Goal: Task Accomplishment & Management: Use online tool/utility

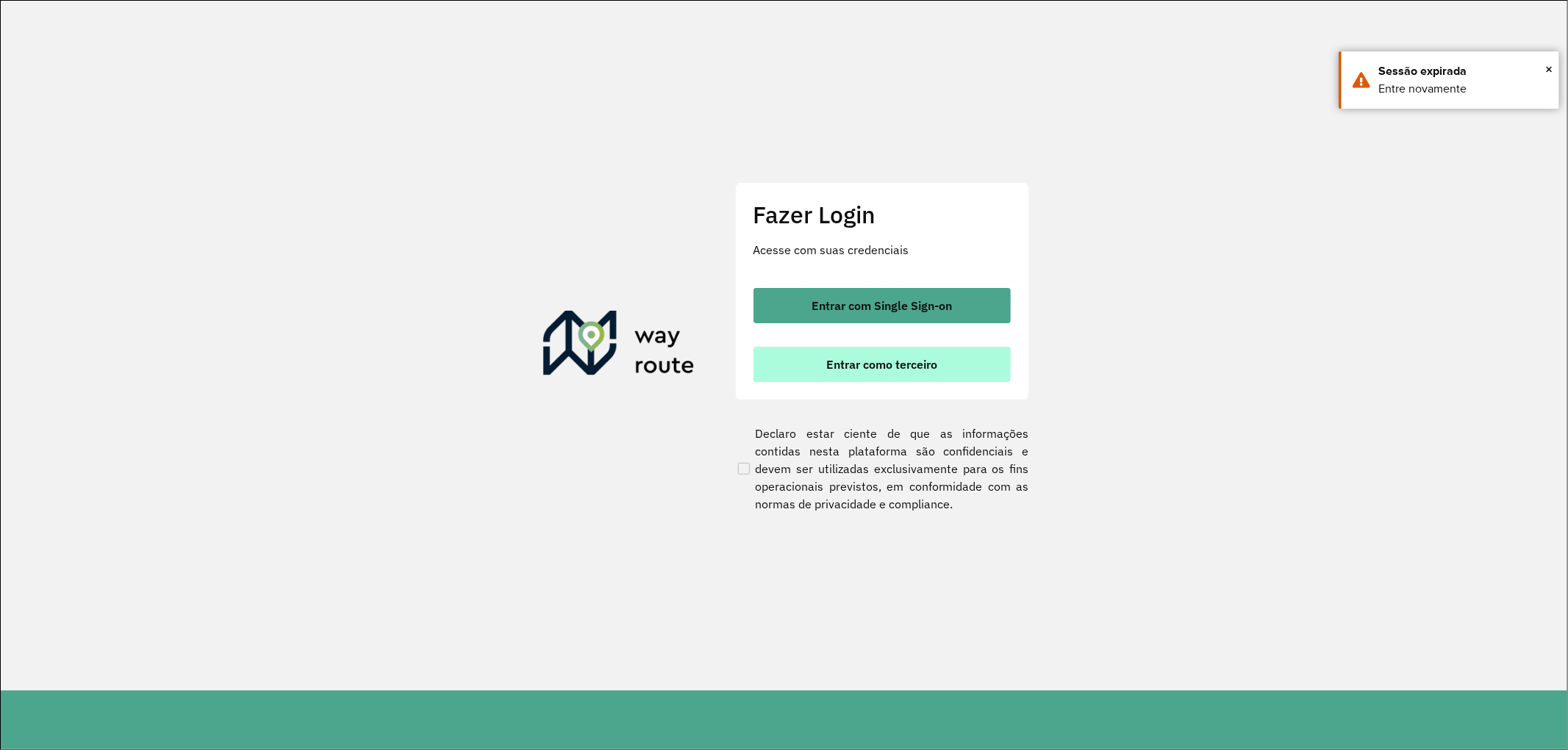
click at [905, 373] on button "Entrar como terceiro" at bounding box center [881, 365] width 257 height 36
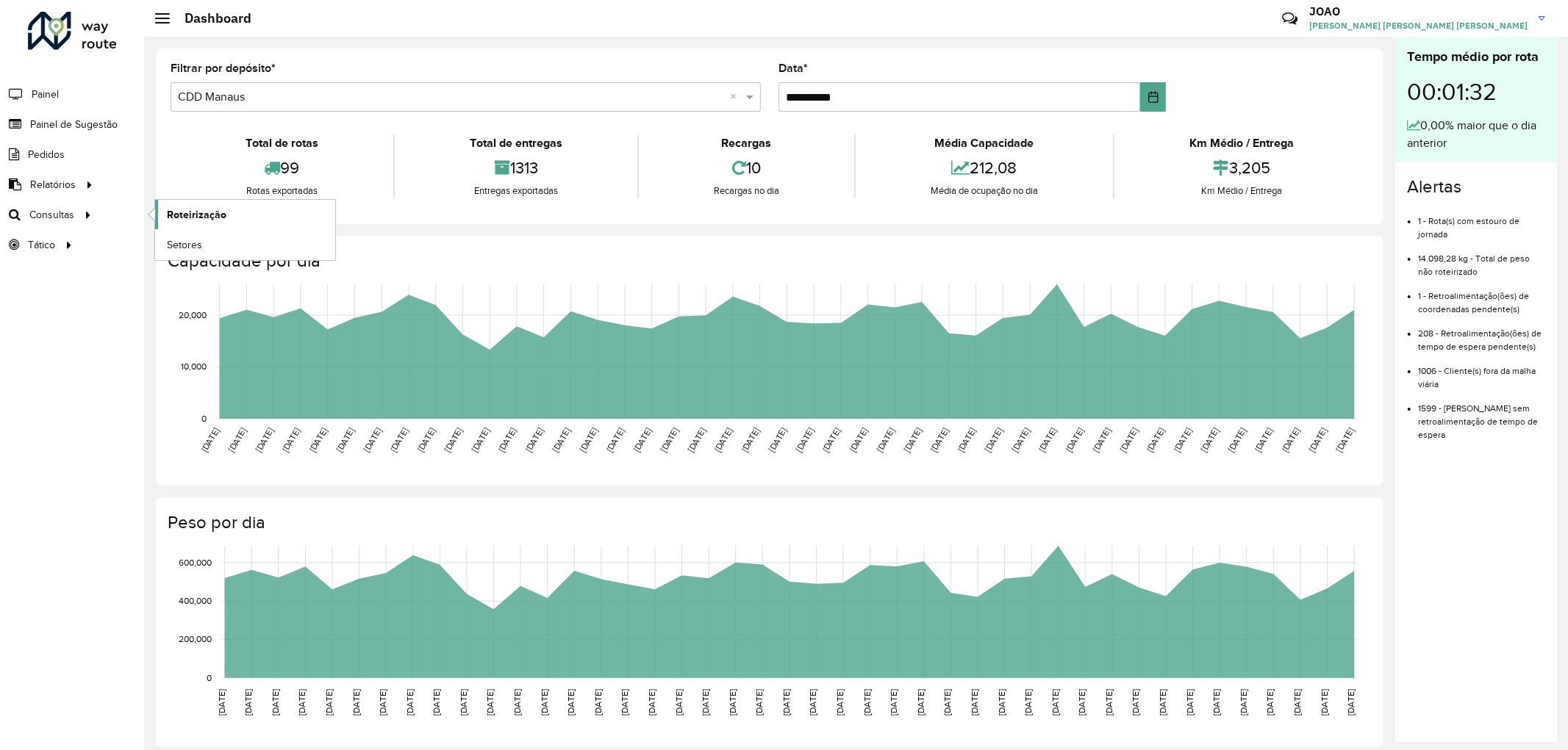
click at [226, 225] on link "Roteirização" at bounding box center [245, 215] width 180 height 30
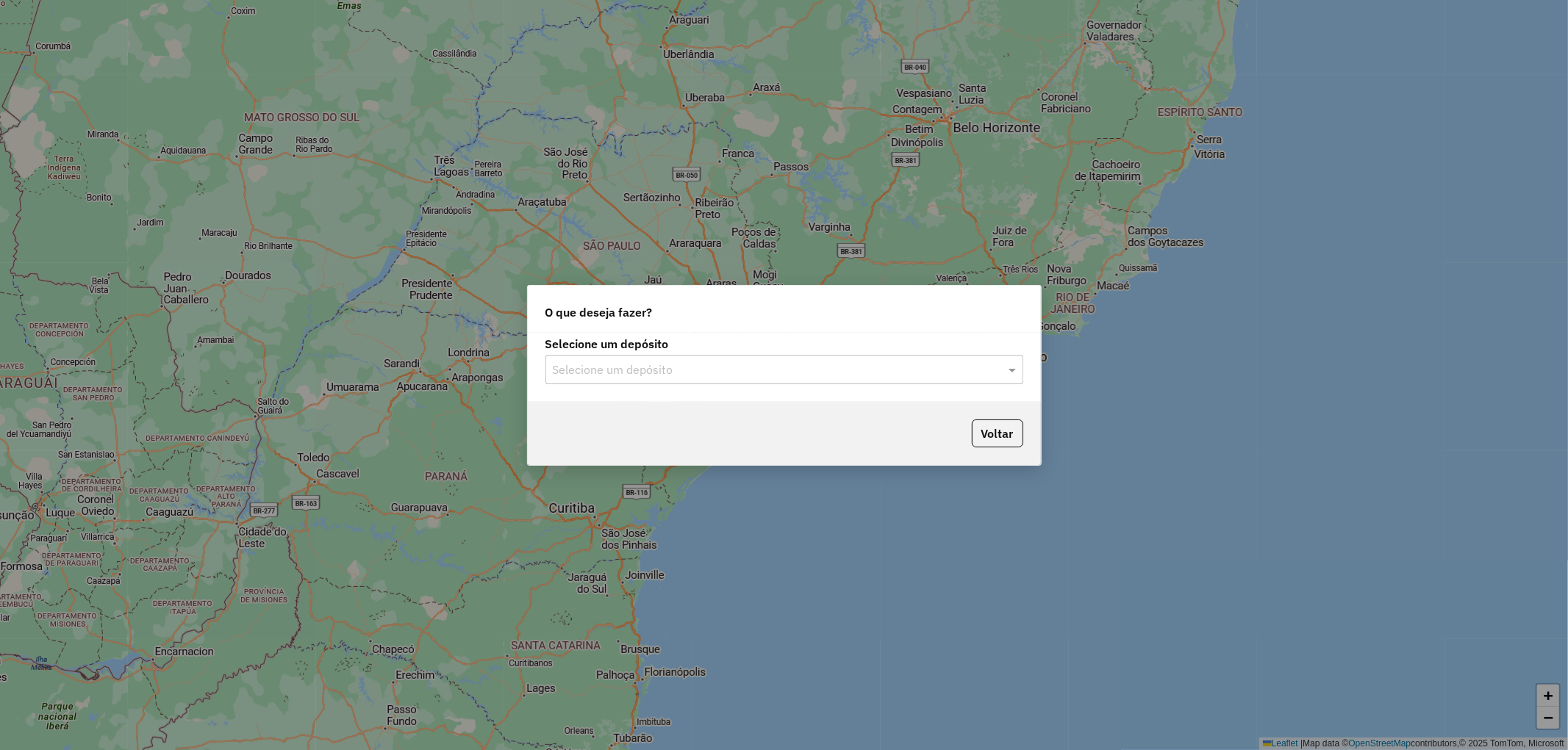
click at [658, 374] on input "text" at bounding box center [769, 371] width 434 height 18
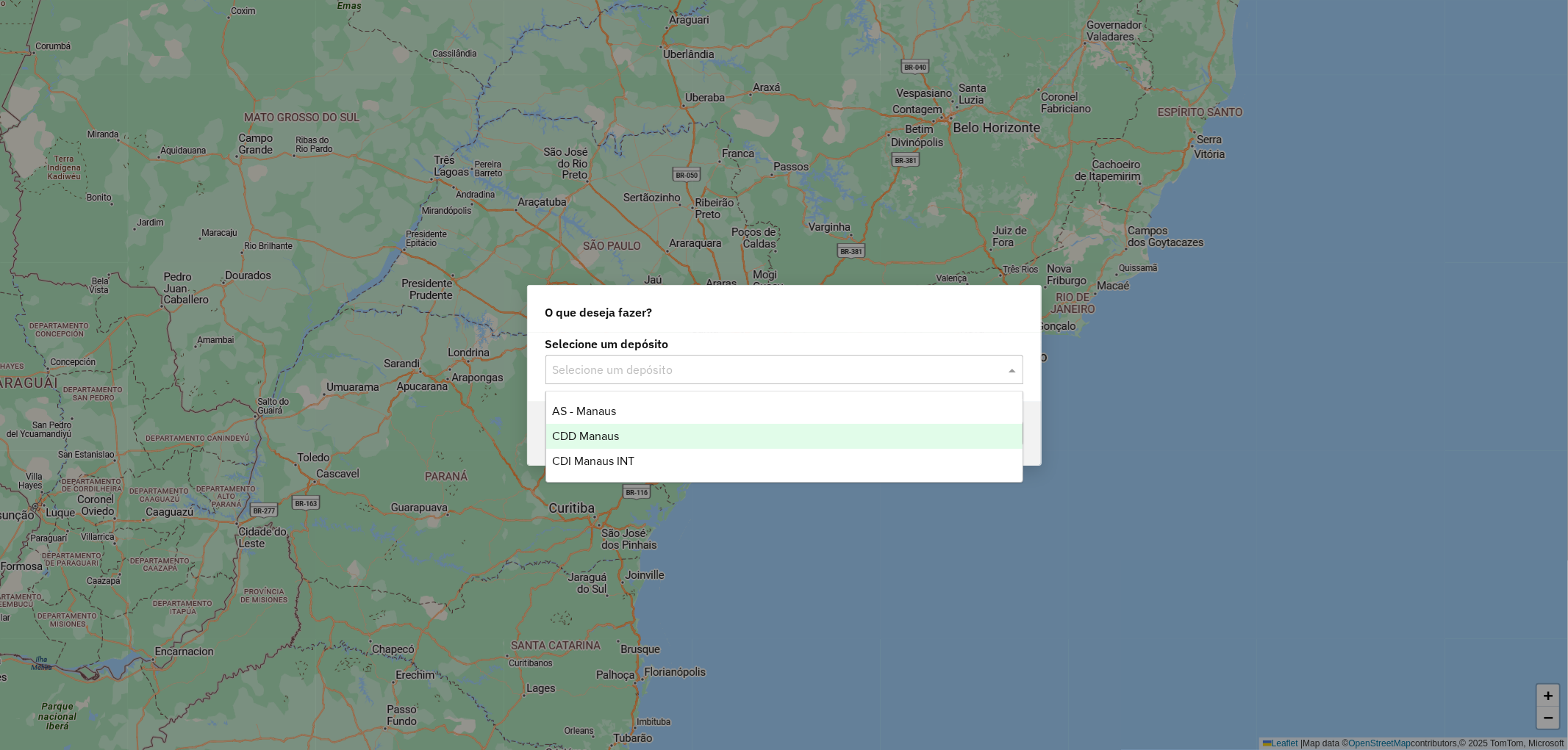
click at [613, 431] on span "CDD Manaus" at bounding box center [585, 436] width 67 height 13
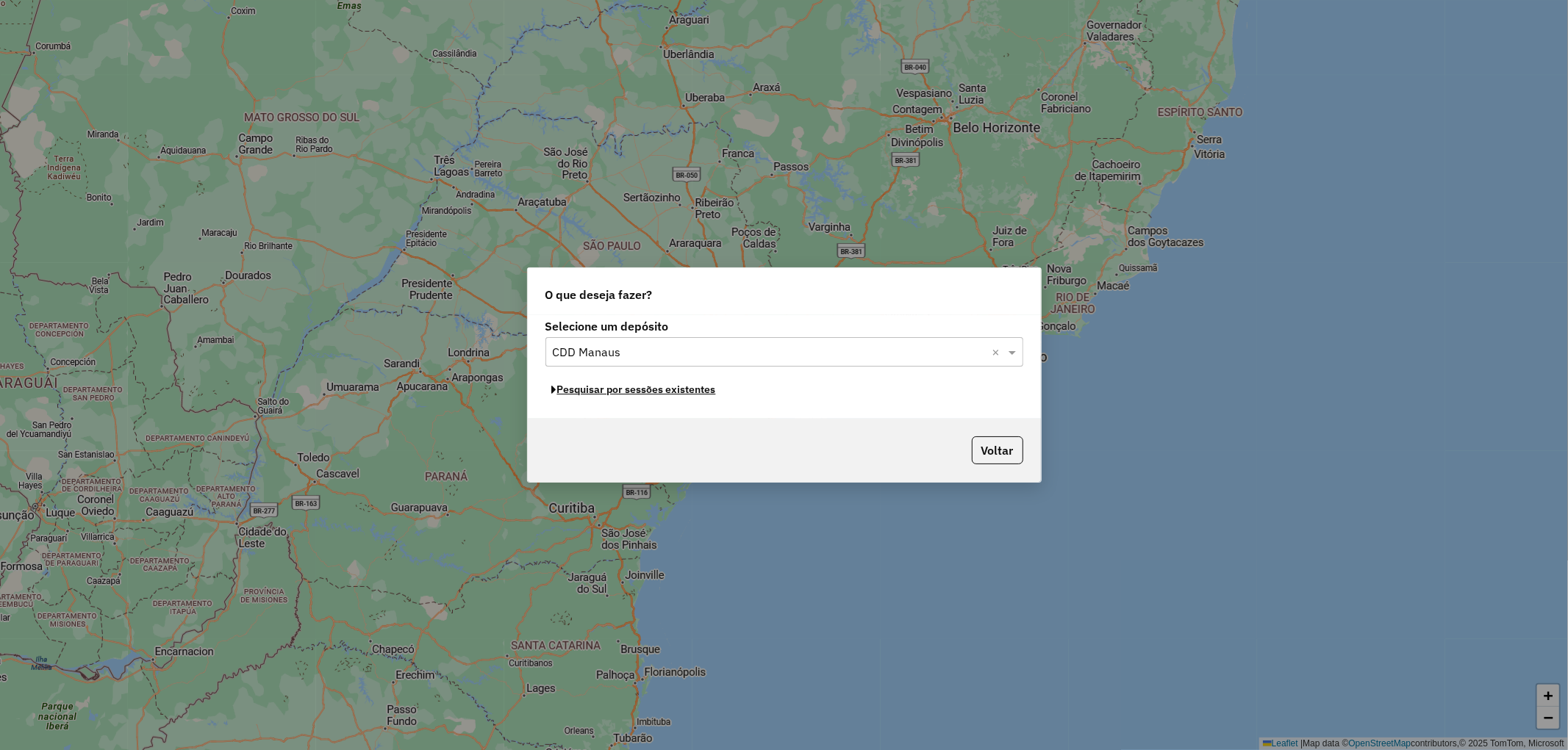
click at [640, 391] on button "Pesquisar por sessões existentes" at bounding box center [634, 390] width 177 height 23
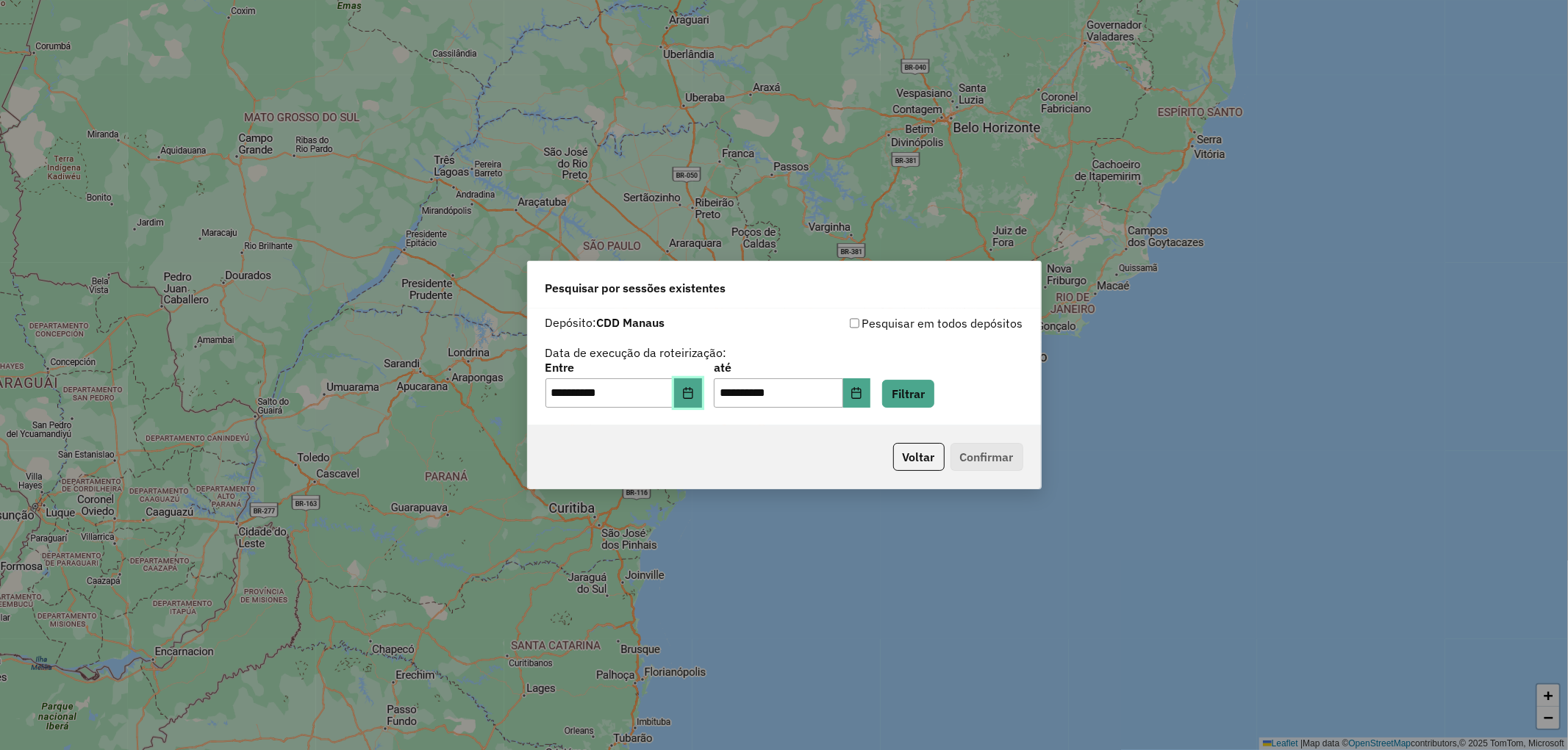
click at [692, 398] on icon "Choose Date" at bounding box center [687, 393] width 10 height 12
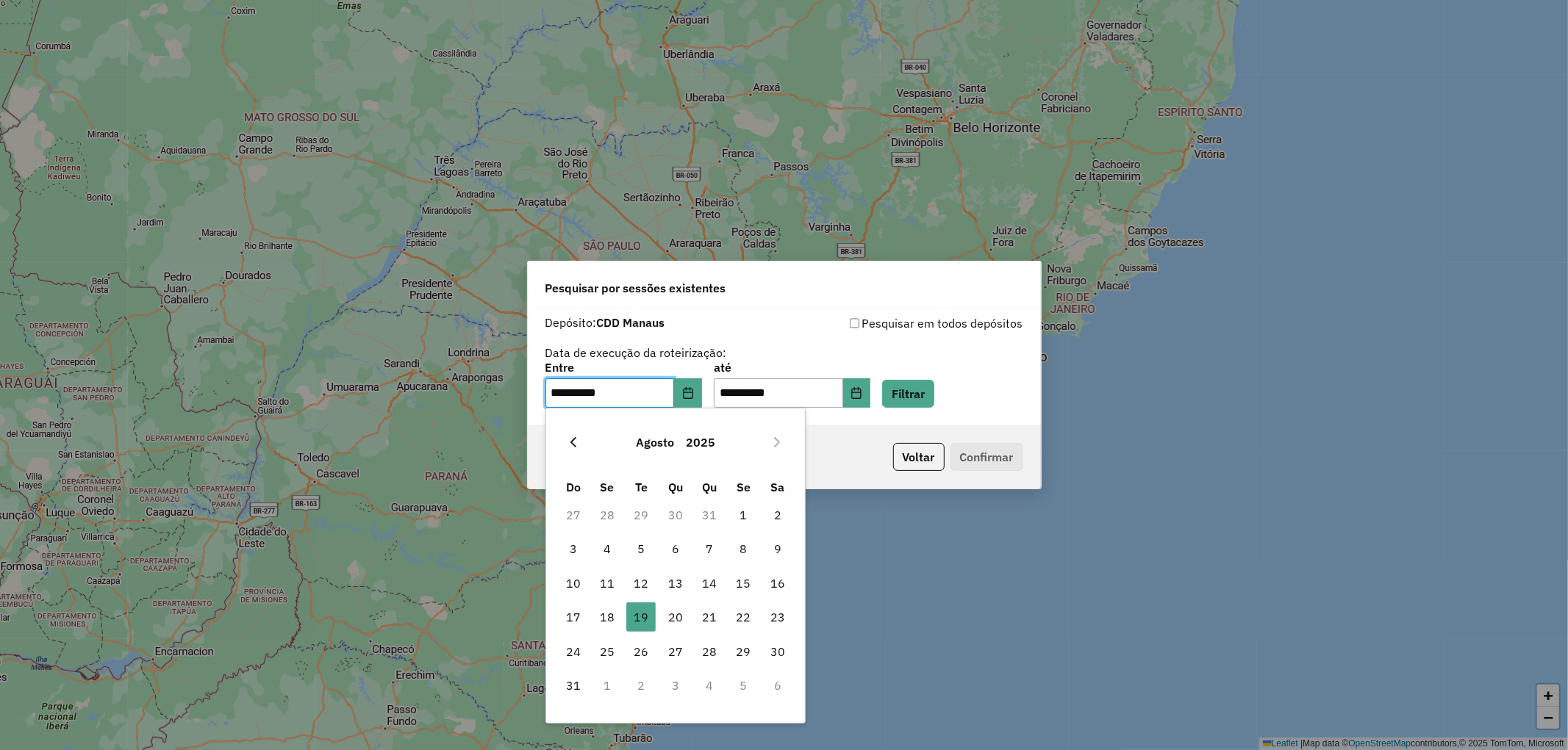
click at [569, 442] on icon "Previous Month" at bounding box center [573, 442] width 12 height 12
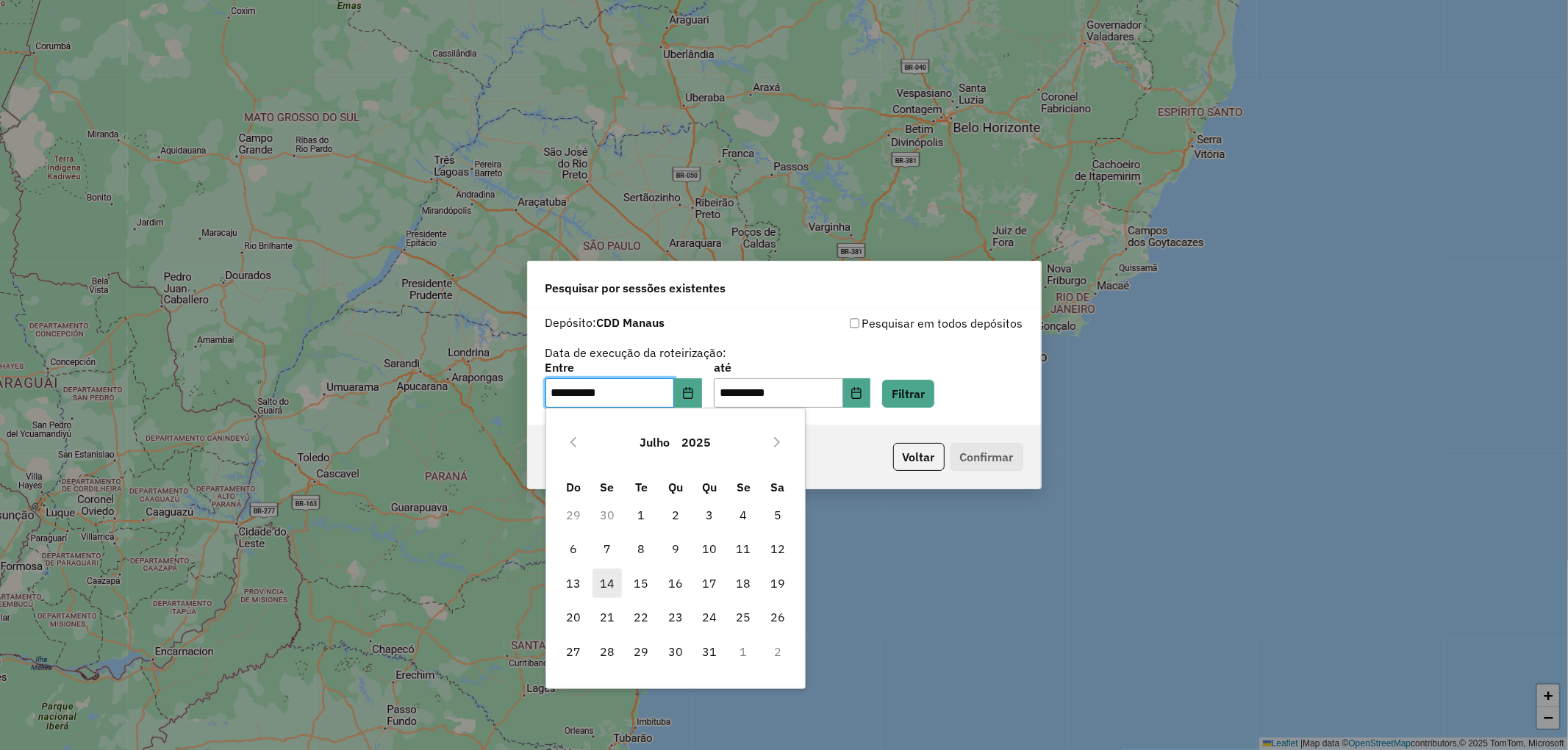
click at [612, 580] on span "14" at bounding box center [607, 583] width 30 height 30
type input "**********"
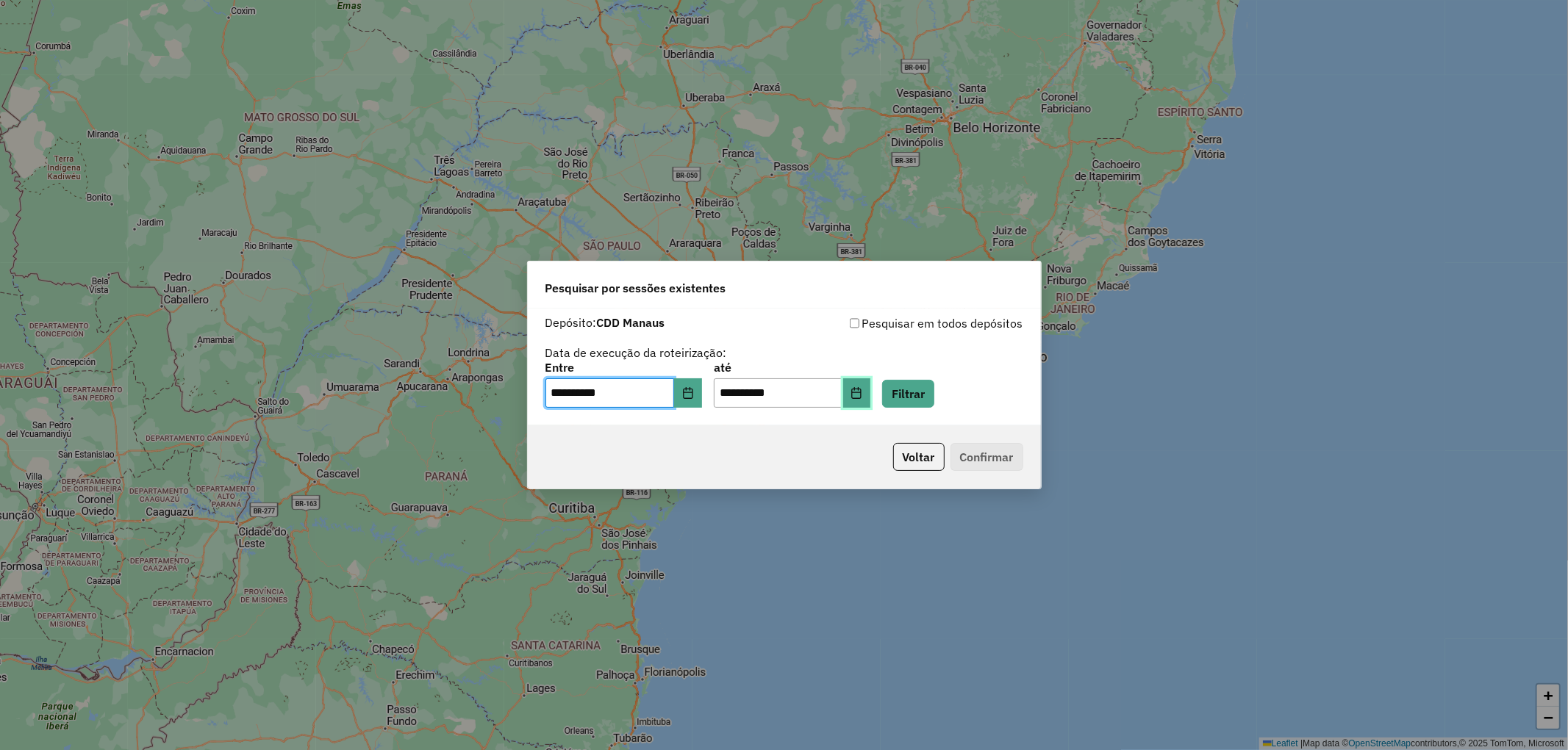
click at [862, 393] on icon "Choose Date" at bounding box center [856, 393] width 12 height 12
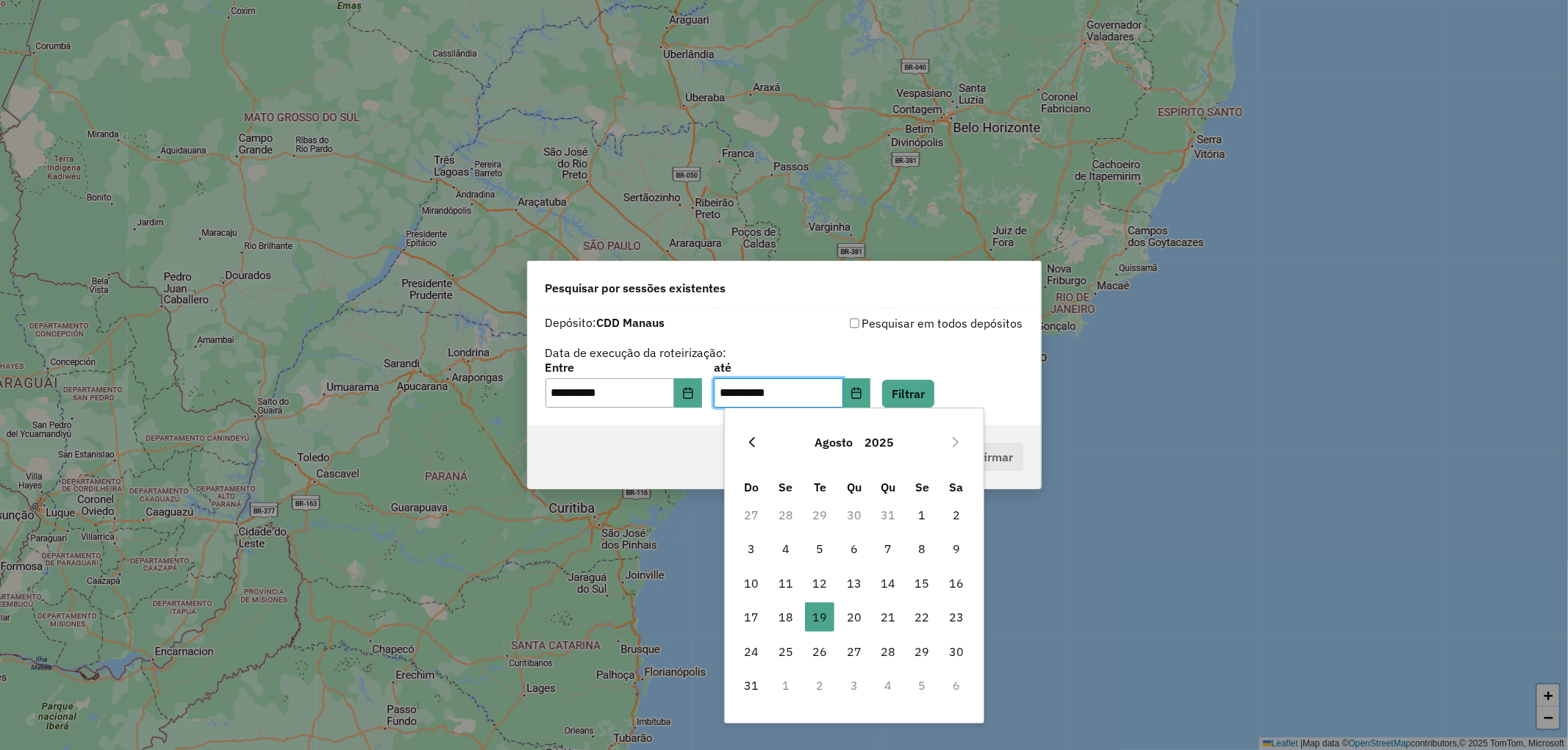
click at [750, 445] on icon "Previous Month" at bounding box center [752, 442] width 12 height 12
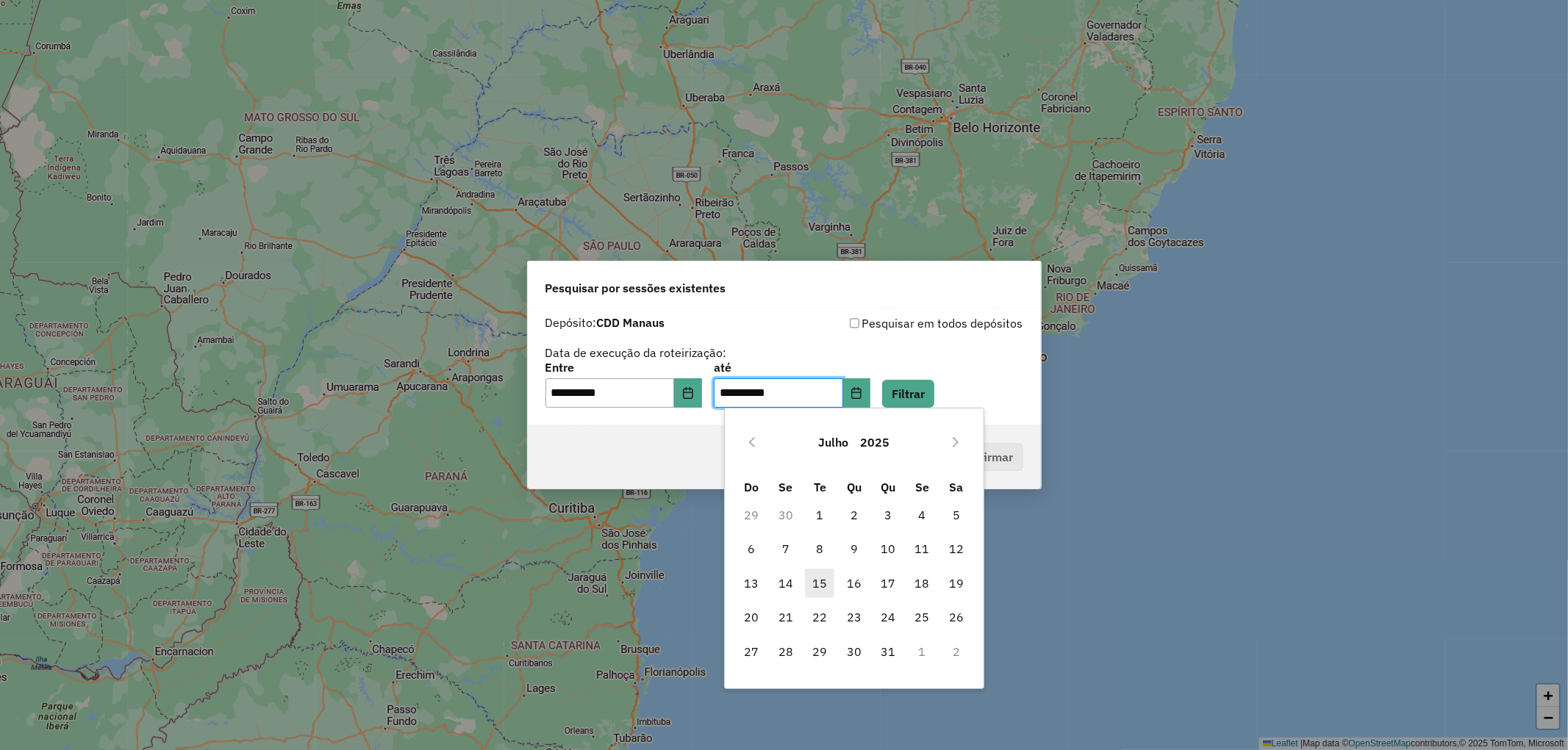
click at [814, 585] on span "15" at bounding box center [820, 583] width 30 height 30
type input "**********"
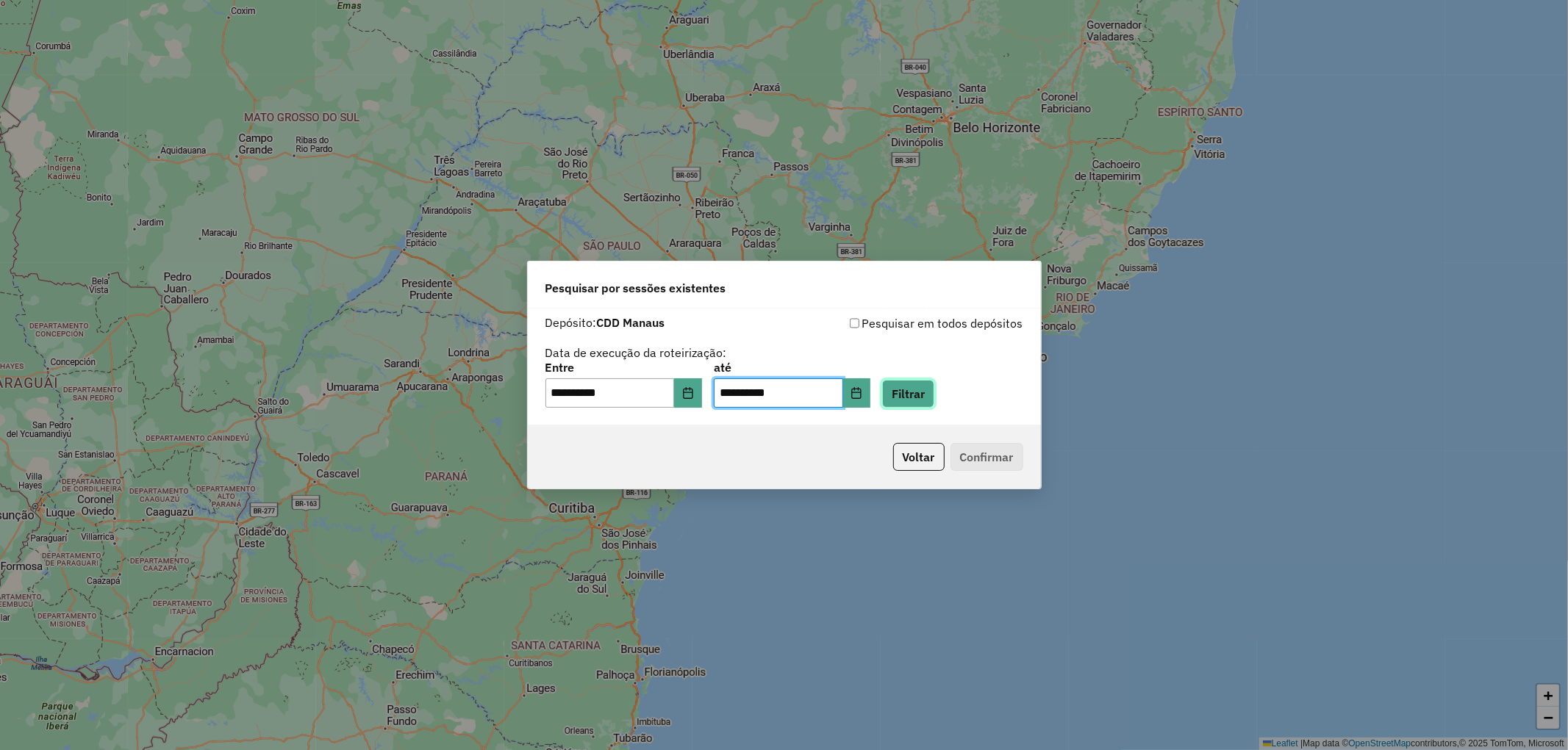
click at [934, 386] on button "Filtrar" at bounding box center [908, 394] width 52 height 28
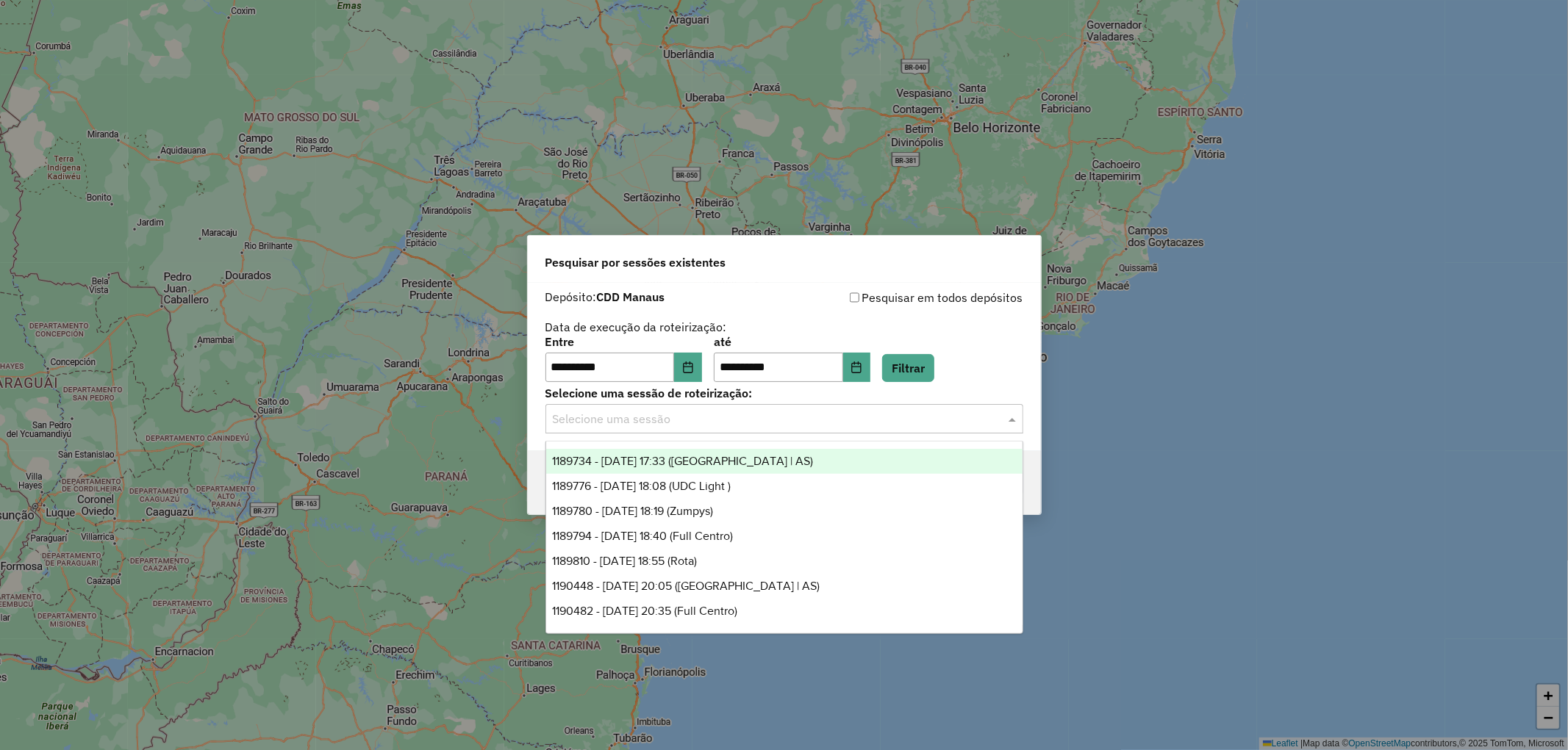
click at [700, 427] on input "text" at bounding box center [769, 419] width 434 height 18
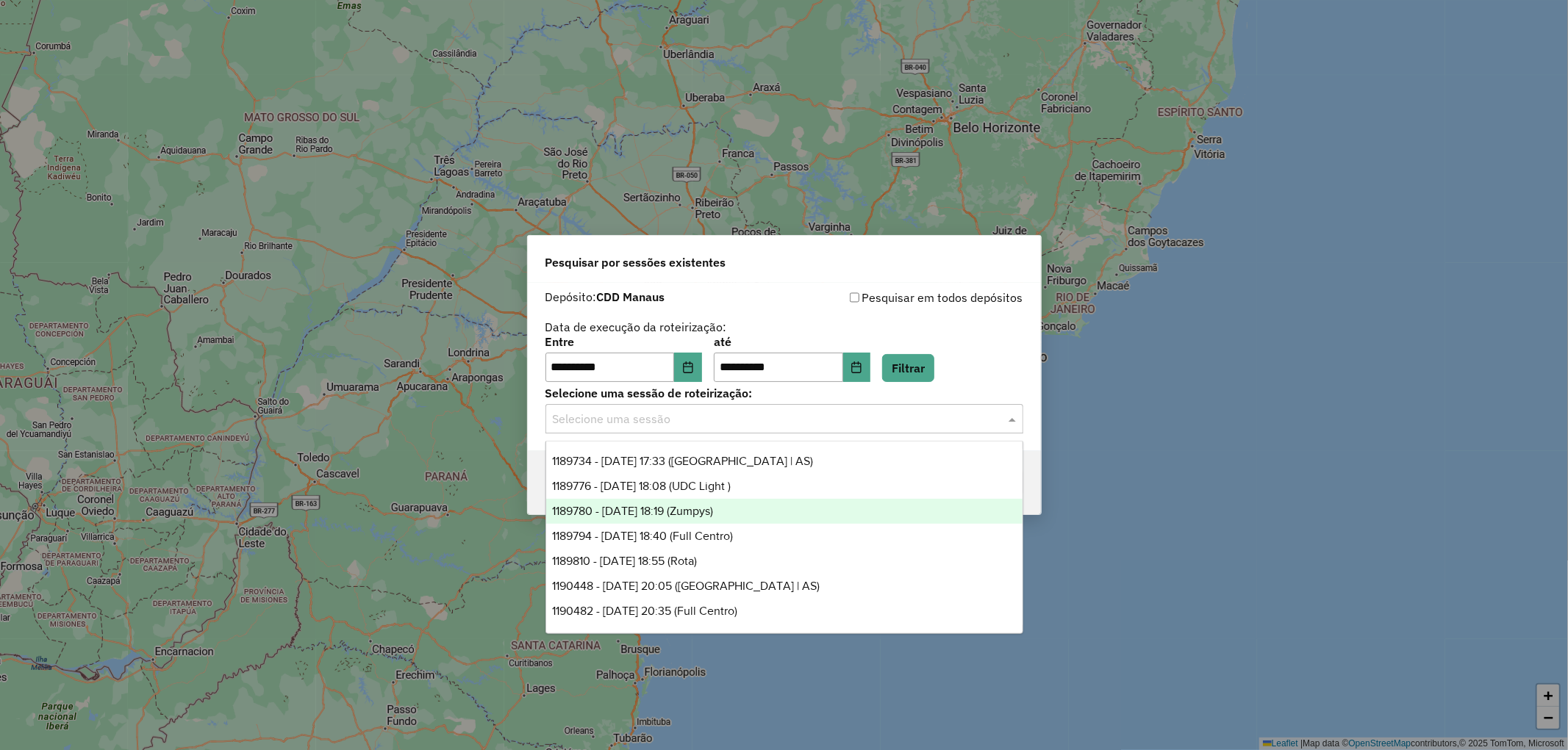
click at [713, 511] on span "1189780 - 14/07/2025 18:19 (Zumpys)" at bounding box center [632, 511] width 161 height 13
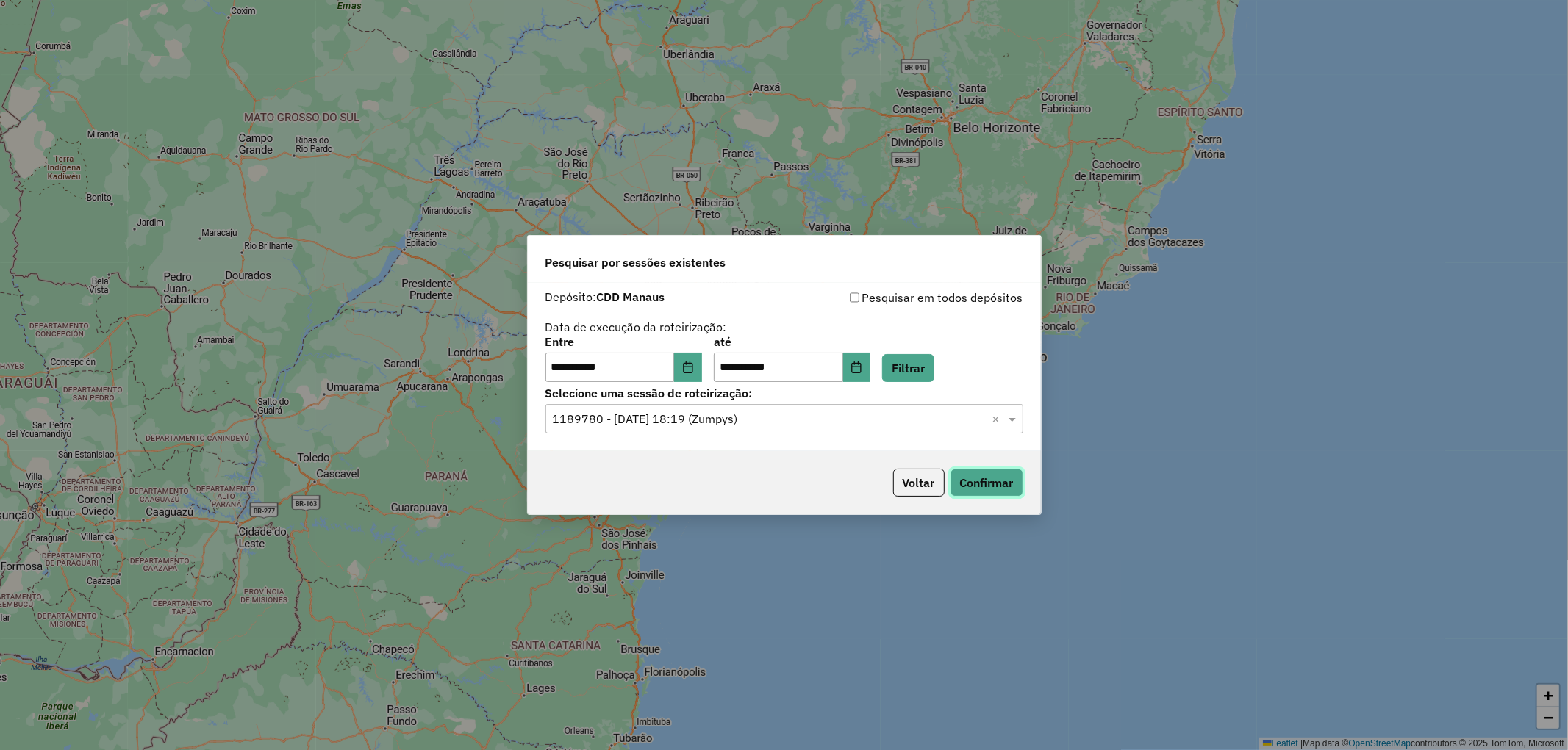
click at [975, 488] on button "Confirmar" at bounding box center [987, 482] width 73 height 28
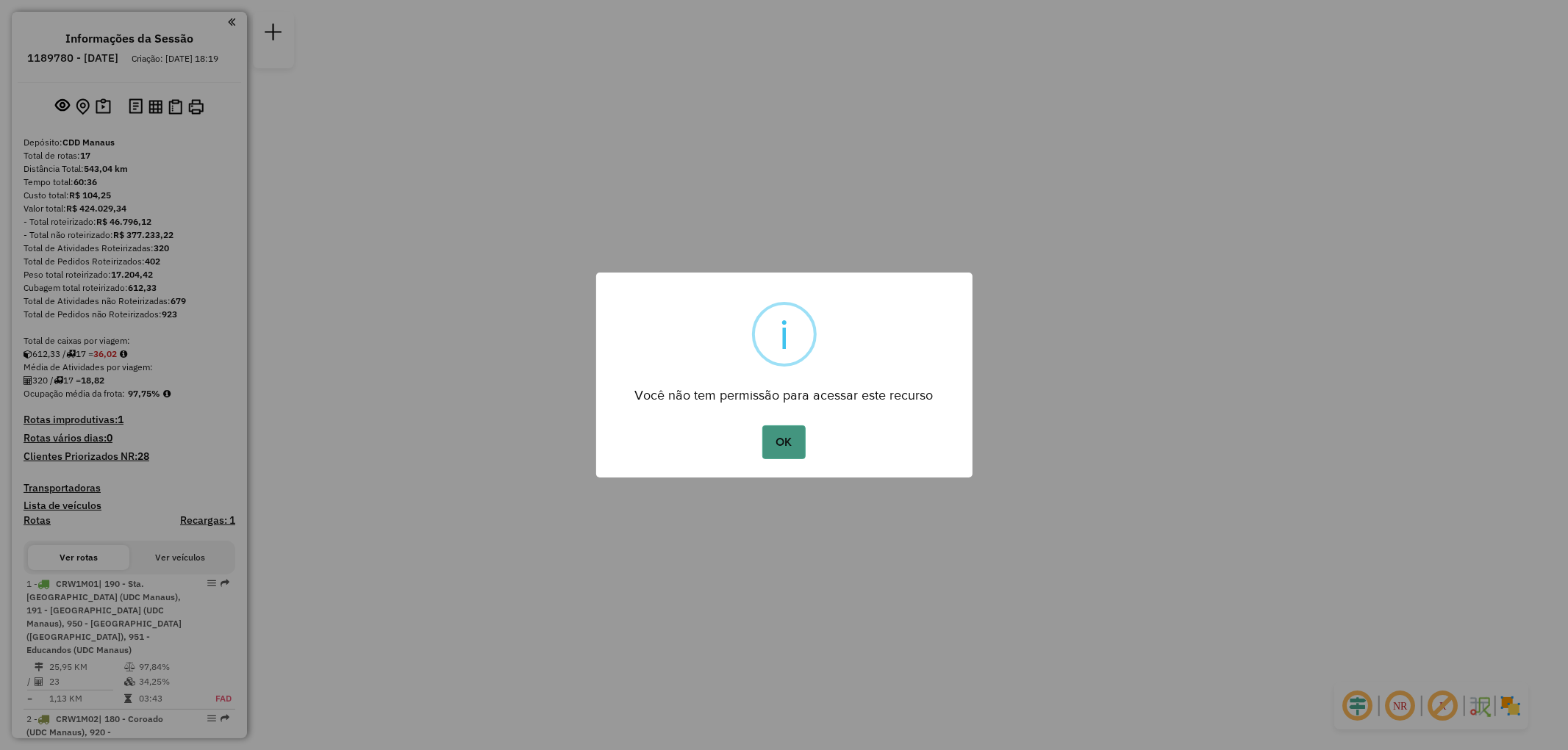
click at [790, 447] on button "OK" at bounding box center [784, 442] width 43 height 34
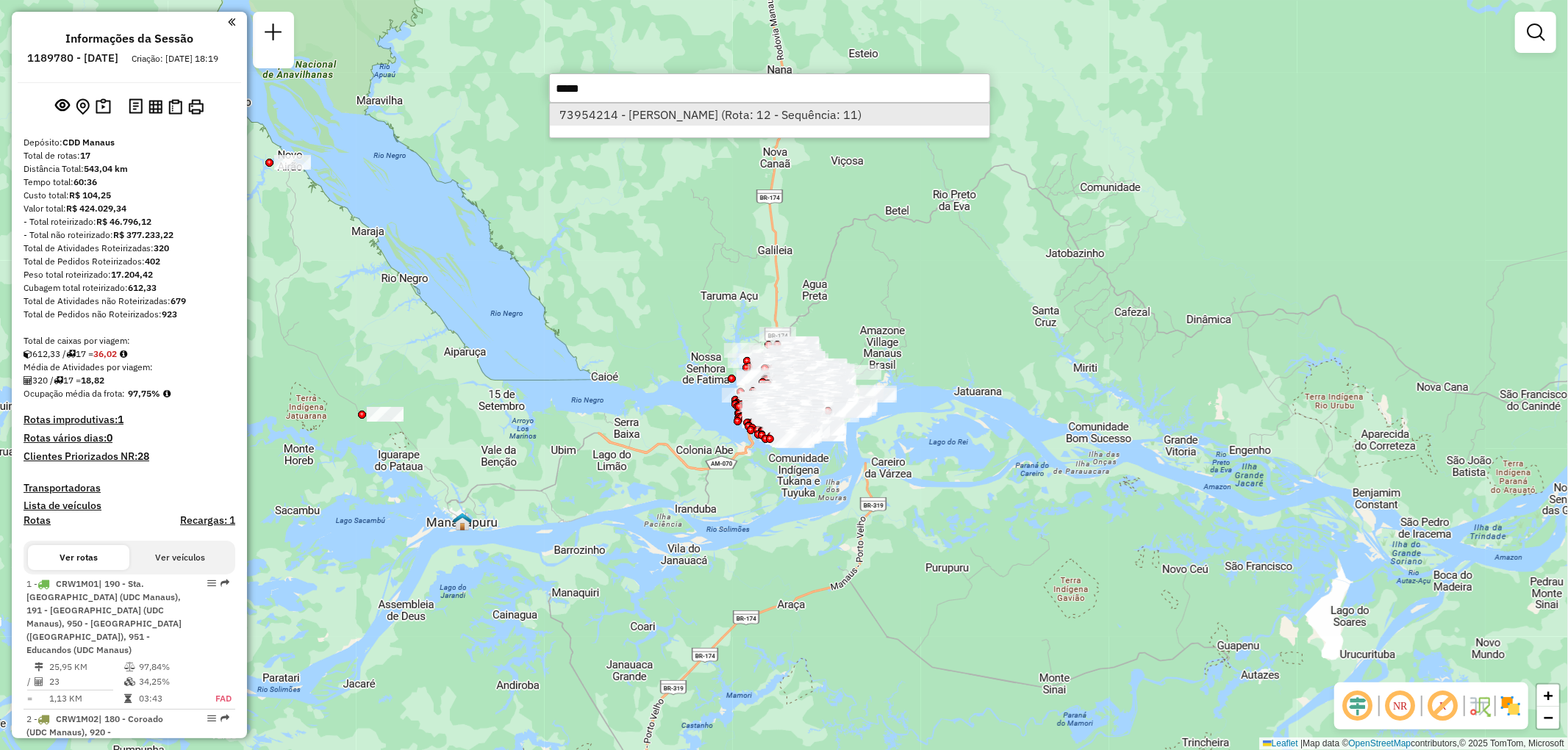
type input "*****"
click at [618, 113] on li "73954214 - CLAUDIONOR TEIXEIRA (Rota: 12 - Sequência: 11)" at bounding box center [770, 115] width 440 height 22
select select "**********"
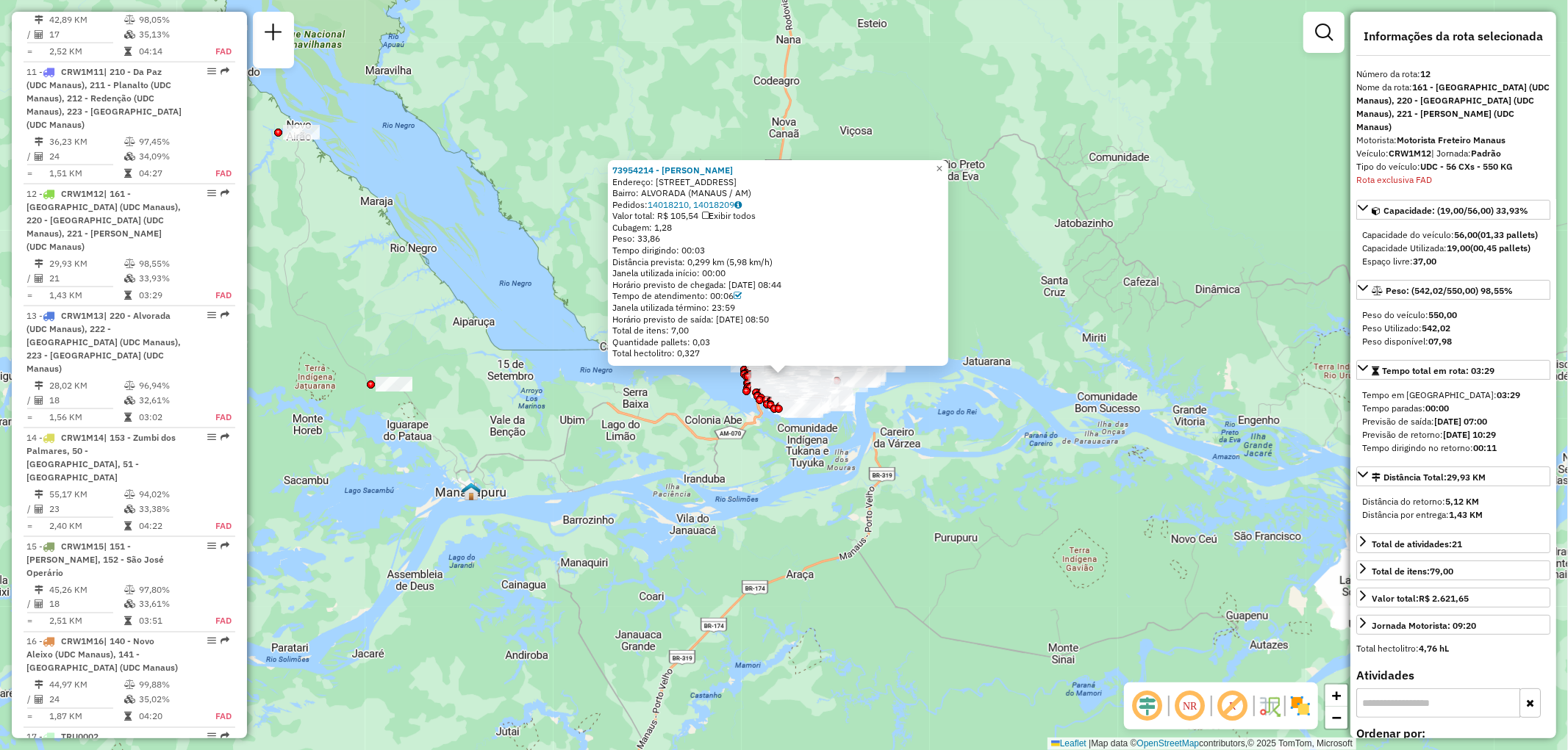
scroll to position [1834, 0]
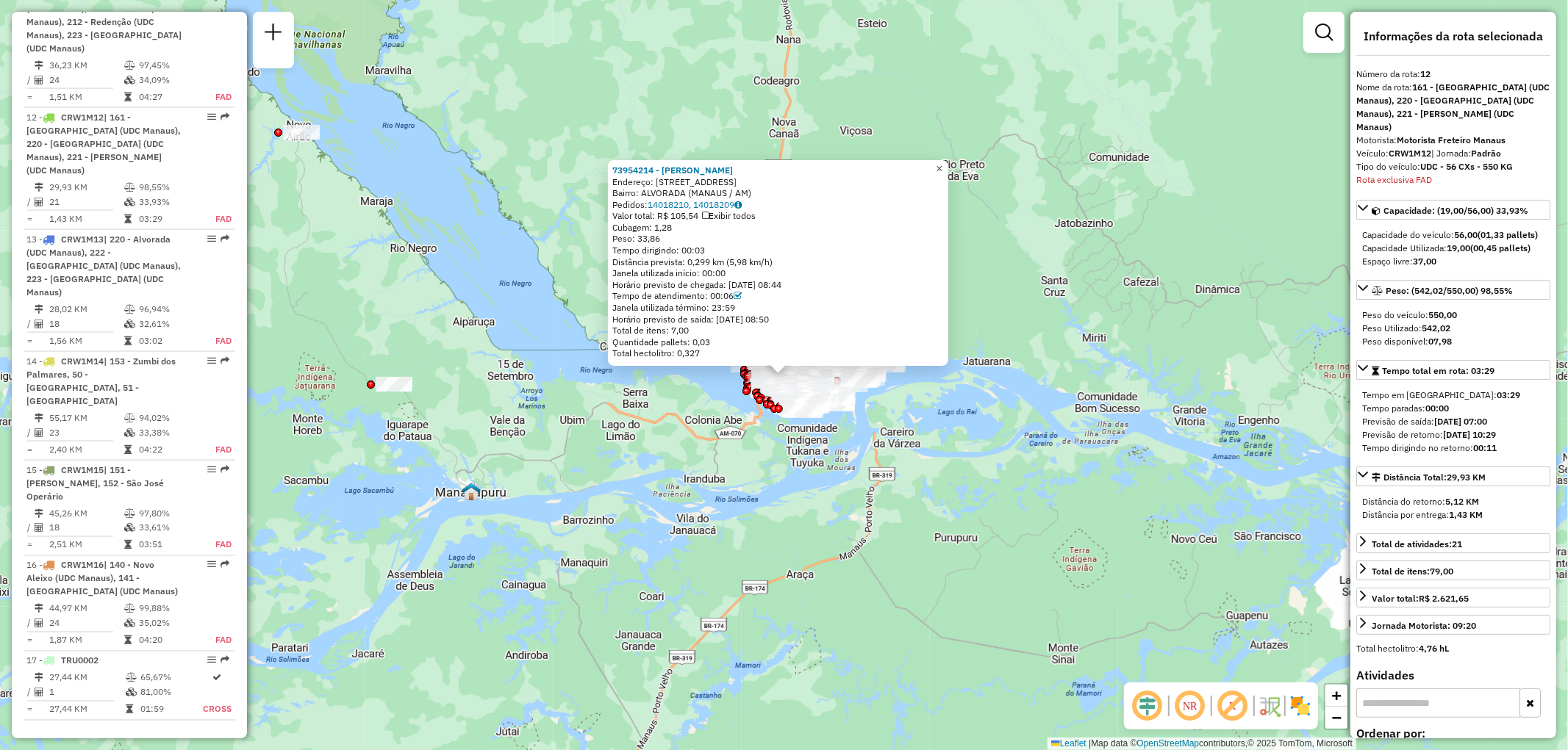
click at [942, 162] on span "×" at bounding box center [939, 168] width 7 height 13
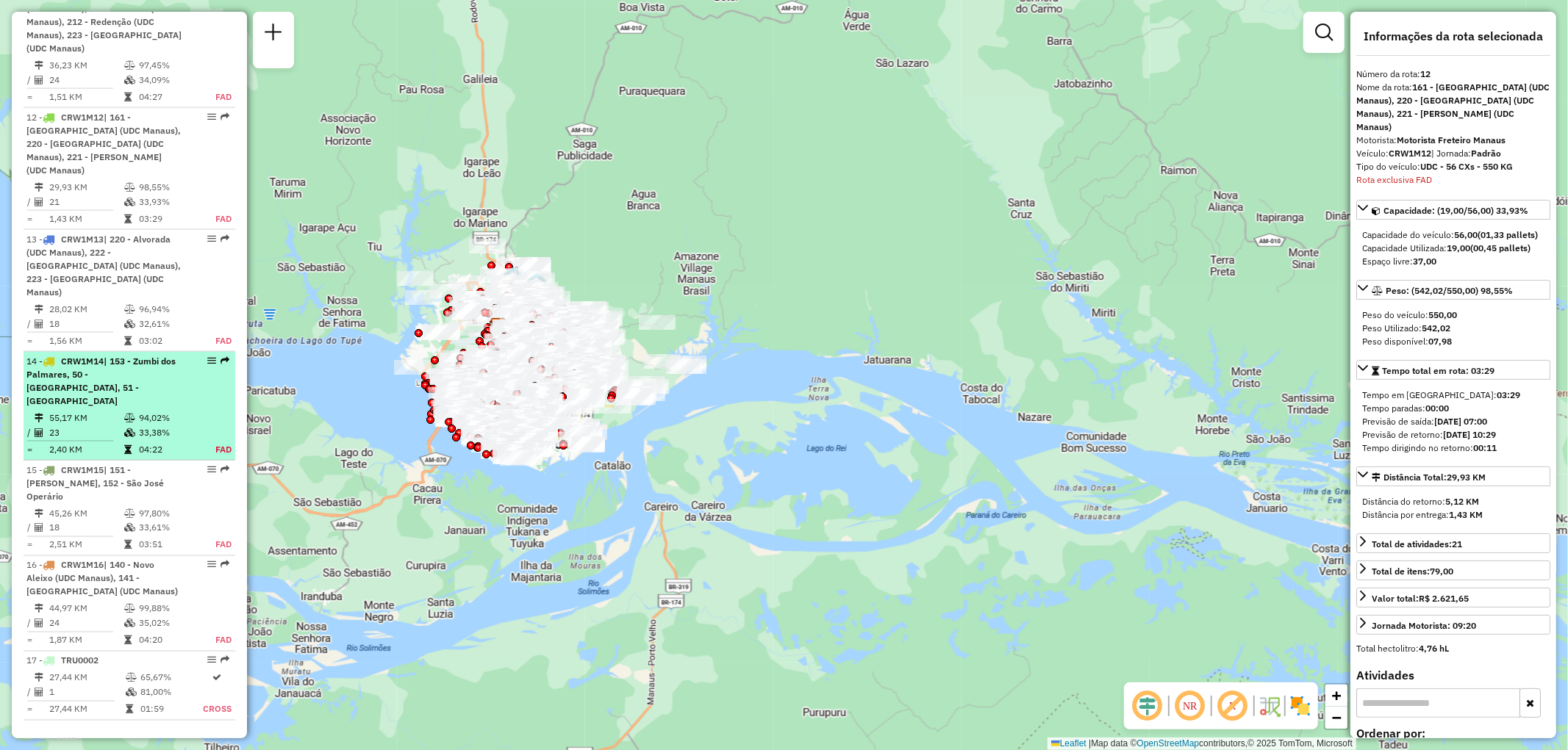
scroll to position [1590, 0]
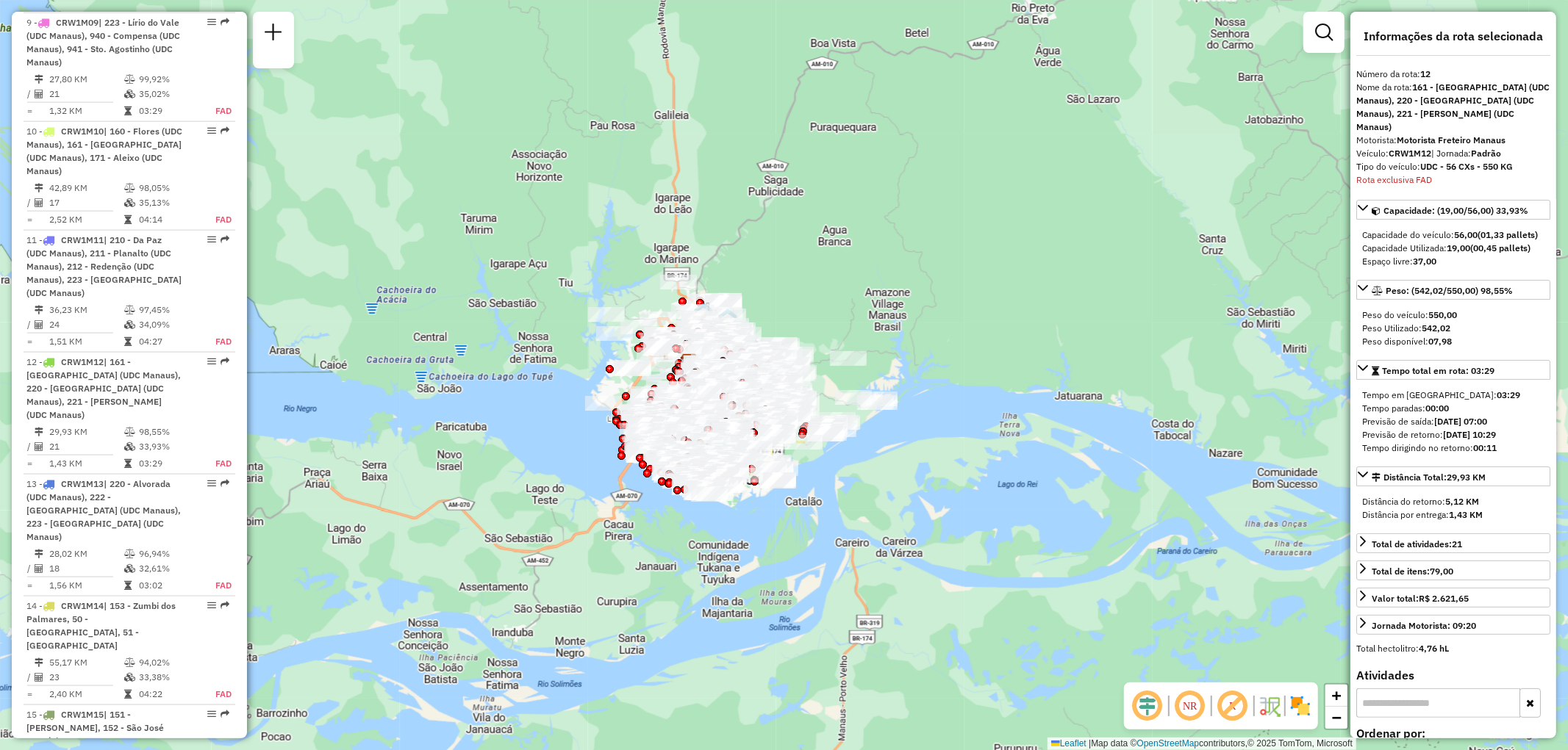
drag, startPoint x: 808, startPoint y: 293, endPoint x: 999, endPoint y: 328, distance: 194.2
click at [999, 328] on div "Janela de atendimento Grade de atendimento Capacidade Transportadoras Veículos …" at bounding box center [784, 375] width 1568 height 750
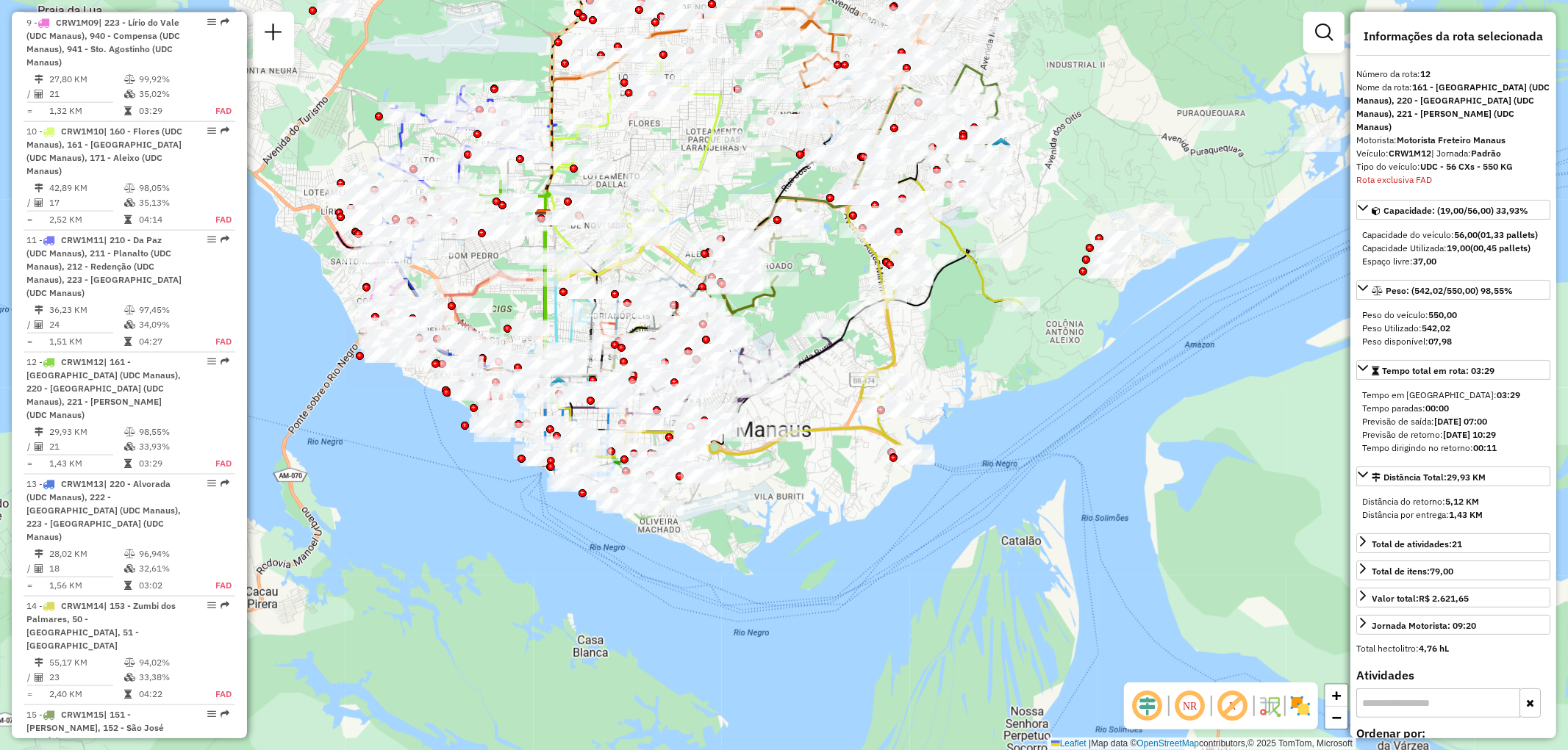
drag, startPoint x: 550, startPoint y: 560, endPoint x: 642, endPoint y: 633, distance: 117.4
click at [642, 633] on div "Janela de atendimento Grade de atendimento Capacidade Transportadoras Veículos …" at bounding box center [784, 375] width 1568 height 750
